Goal: Task Accomplishment & Management: Use online tool/utility

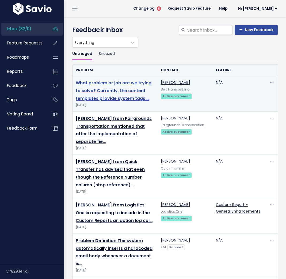
click at [100, 83] on link "What problem or job are we trying to solve? Currently, the content templates pr…" at bounding box center [114, 91] width 76 height 22
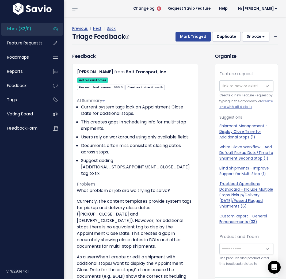
click at [75, 8] on span at bounding box center [74, 8] width 5 height 1
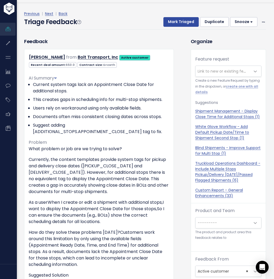
scroll to position [18, 0]
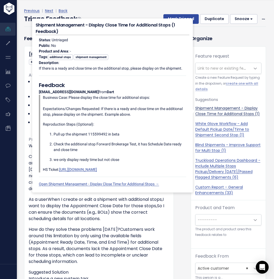
click at [206, 110] on link "Shipment Management - Display Close Time for Additional Stops (1)" at bounding box center [228, 110] width 66 height 11
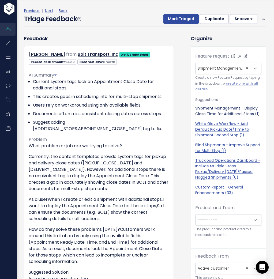
select select "30048"
click at [179, 17] on button "Mark Triaged" at bounding box center [180, 19] width 35 height 10
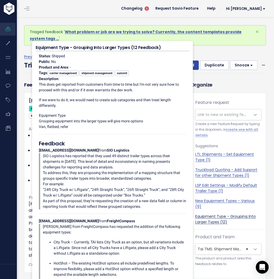
click at [206, 217] on link "Equipment Type - Grouping Into Larger Types (12)" at bounding box center [228, 219] width 66 height 11
select select "19419"
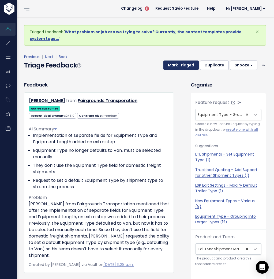
click at [181, 67] on button "Mark Triaged" at bounding box center [180, 65] width 35 height 10
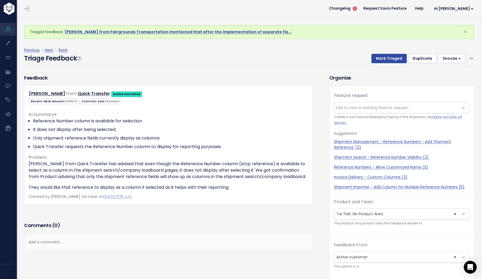
click at [256, 62] on div "Triage Feedback Mark Triaged Duplicate Snooze 1 day 3 days 7 days 14 days Edit …" at bounding box center [249, 60] width 450 height 13
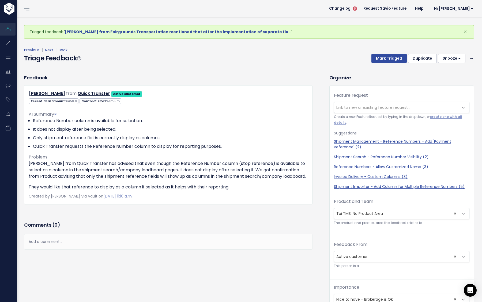
click at [41, 241] on div "Add a comment..." at bounding box center [168, 242] width 288 height 16
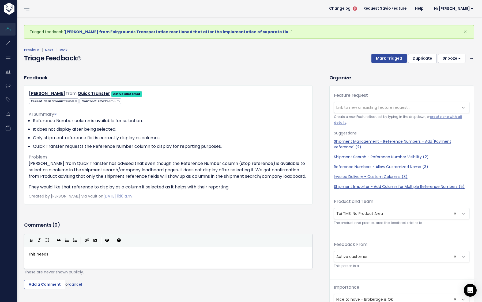
scroll to position [2, 20]
type textarea "This needs duplication steps. UI"
type textarea "Unable to duplicate."
click at [125, 253] on pre "This needs duplication steps. Unable to duplicate." at bounding box center [168, 254] width 282 height 7
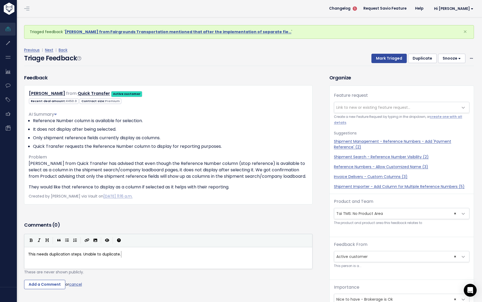
type textarea "This needs duplication steps. Unable to duplicate."
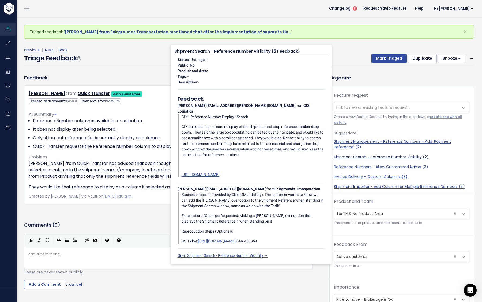
click at [274, 156] on link "Shipment Search - Reference Number Visibility (2)" at bounding box center [401, 157] width 135 height 6
select select "47368"
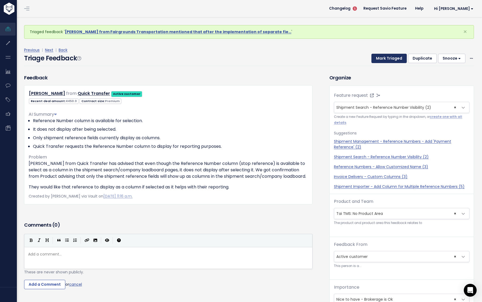
click at [274, 60] on button "Mark Triaged" at bounding box center [388, 59] width 35 height 10
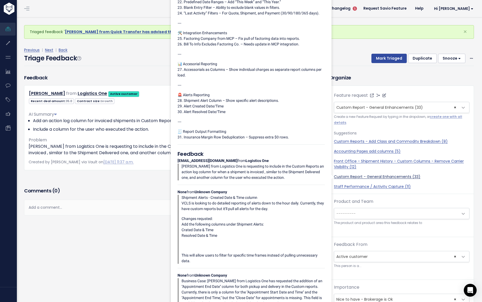
click at [365, 177] on link "Custom Report - General Enhancements (33)" at bounding box center [401, 177] width 135 height 6
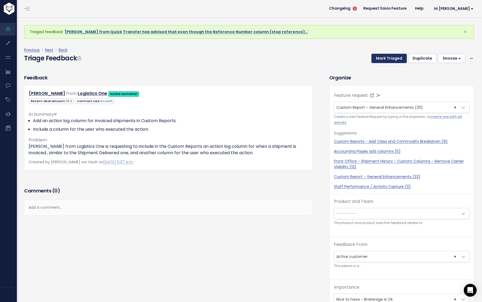
click at [393, 58] on button "Mark Triaged" at bounding box center [388, 59] width 35 height 10
